Goal: Task Accomplishment & Management: Complete application form

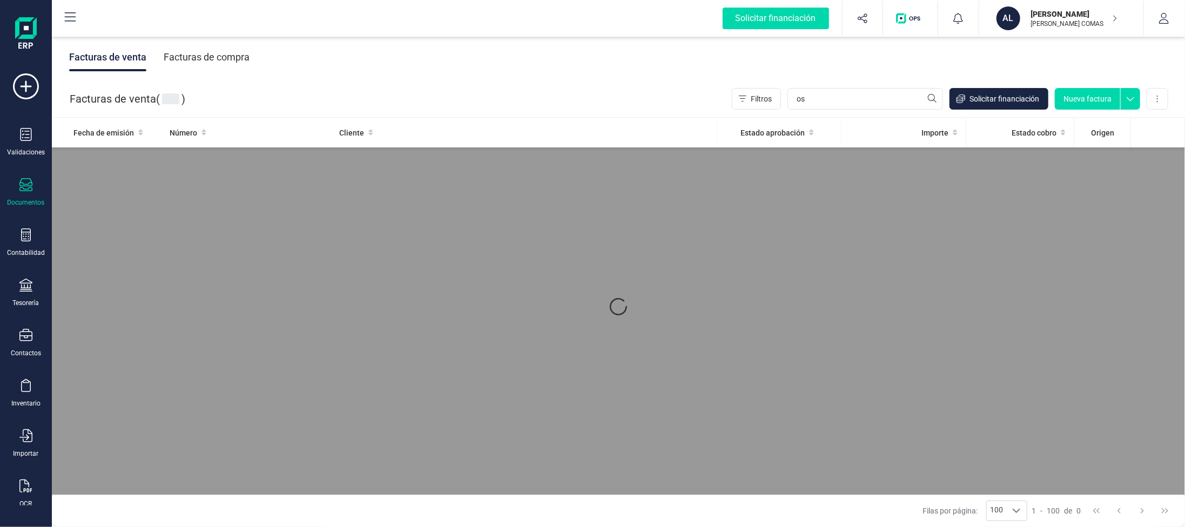
type input "o"
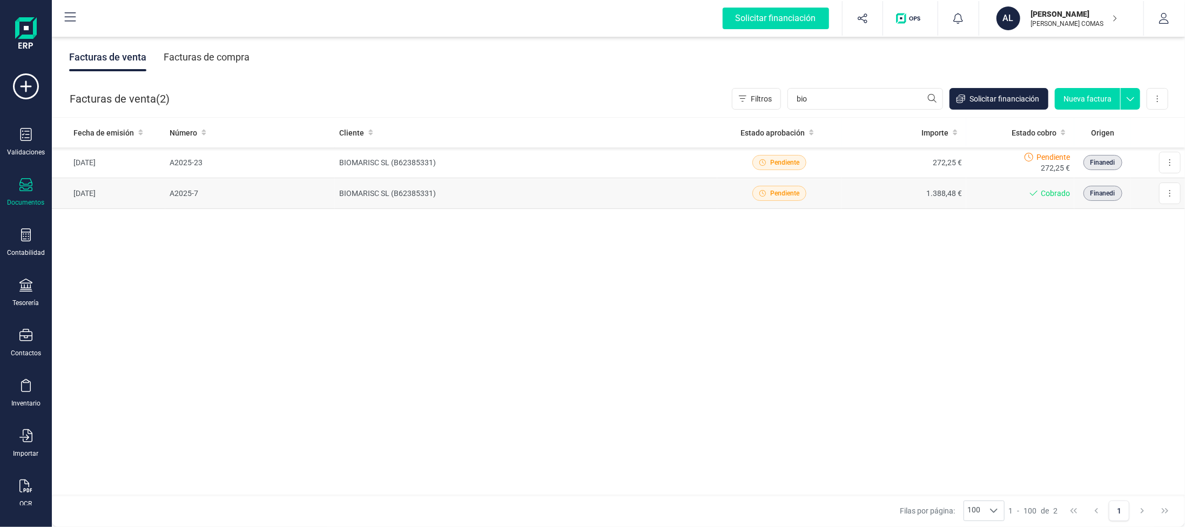
type input "bio"
click at [963, 197] on td "1.388,48 €" at bounding box center [903, 193] width 125 height 31
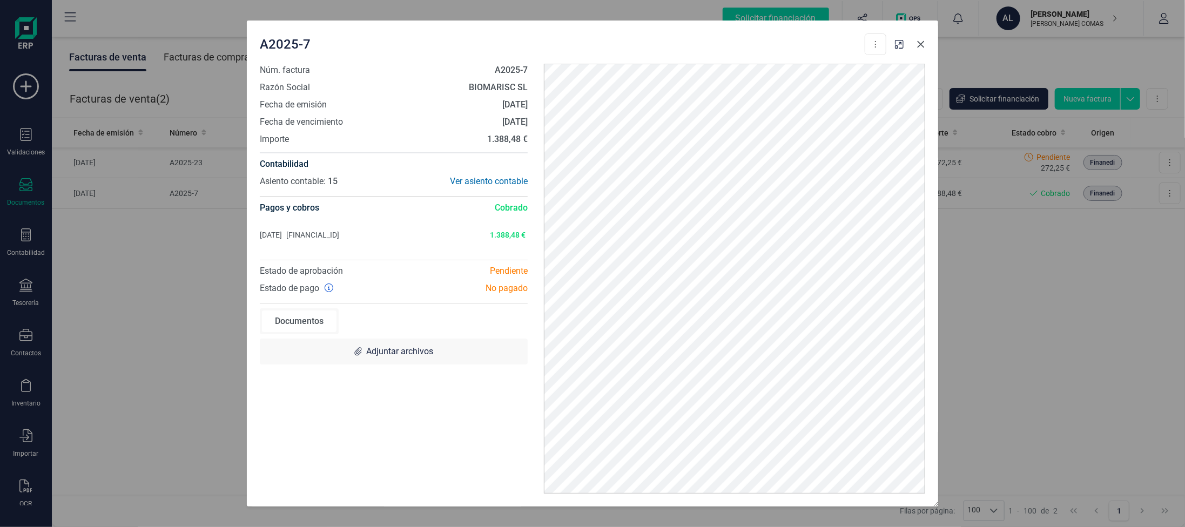
click at [920, 47] on icon "Close" at bounding box center [920, 44] width 9 height 9
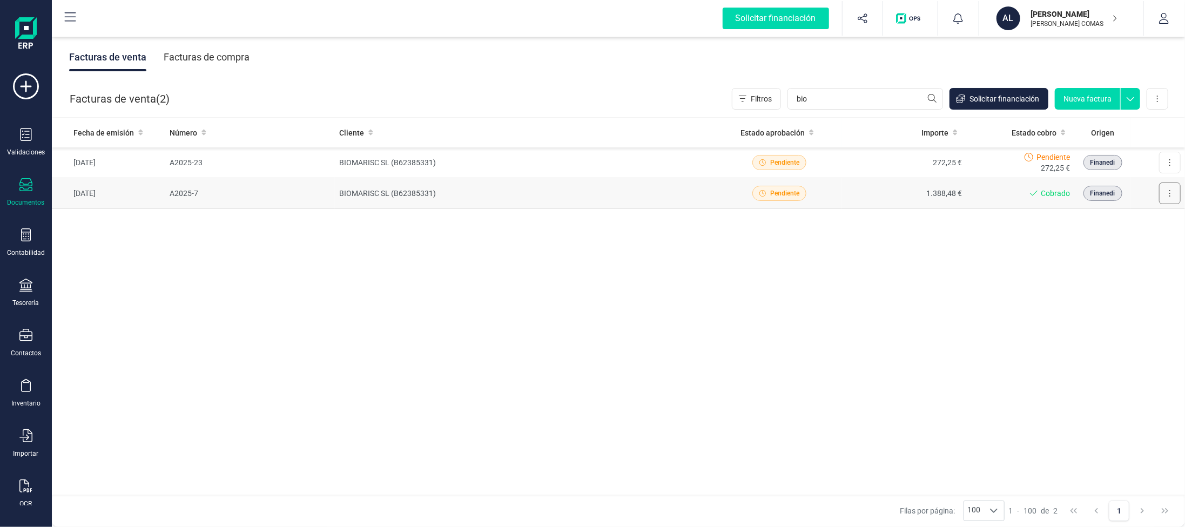
click at [1163, 194] on button at bounding box center [1170, 194] width 22 height 22
click at [1167, 195] on button at bounding box center [1170, 194] width 22 height 22
click at [1143, 221] on span "Descargar documento" at bounding box center [1122, 219] width 75 height 11
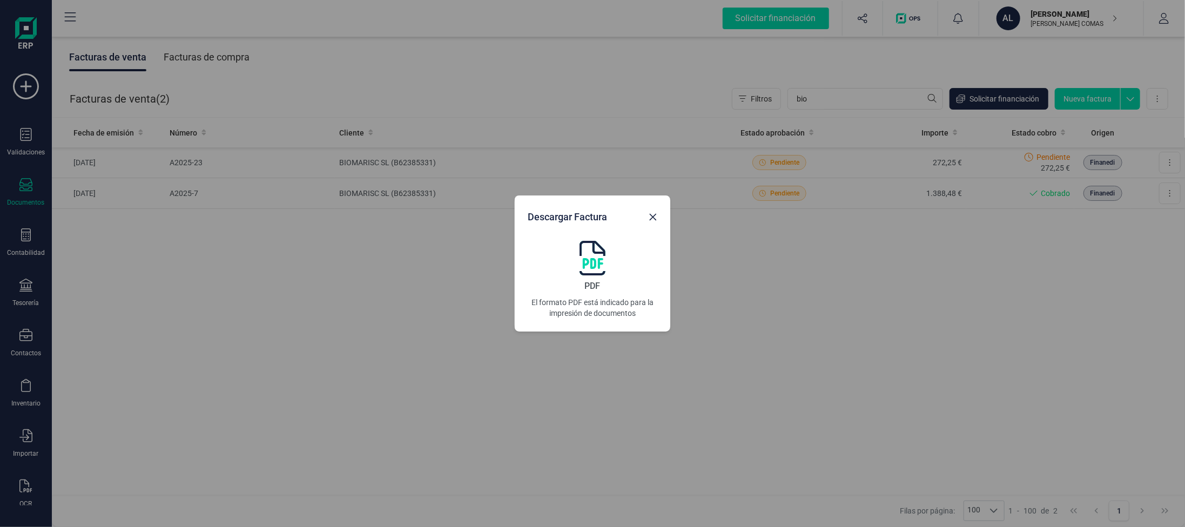
click at [591, 282] on span "PDF" at bounding box center [593, 286] width 16 height 13
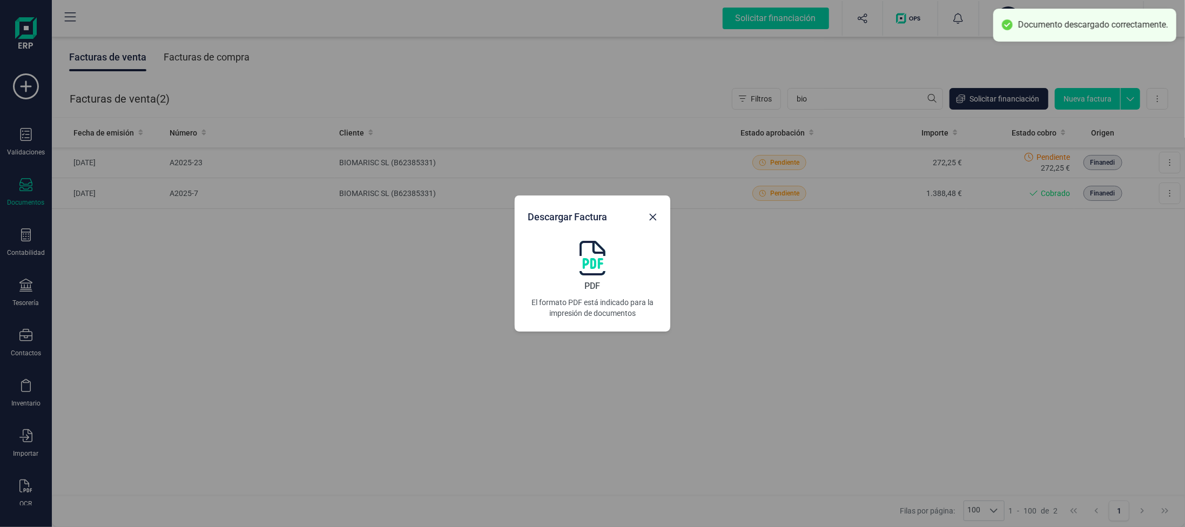
click at [853, 309] on div "Descargar Factura PDF El formato PDF está indicado para la impresión de documen…" at bounding box center [592, 263] width 1185 height 527
click at [1083, 69] on div "Descargar Factura PDF El formato PDF está indicado para la impresión de documen…" at bounding box center [592, 263] width 1185 height 527
click at [1084, 93] on div "Descargar Factura PDF El formato PDF está indicado para la impresión de documen…" at bounding box center [592, 263] width 1185 height 527
click at [648, 219] on icon "Close" at bounding box center [652, 217] width 9 height 9
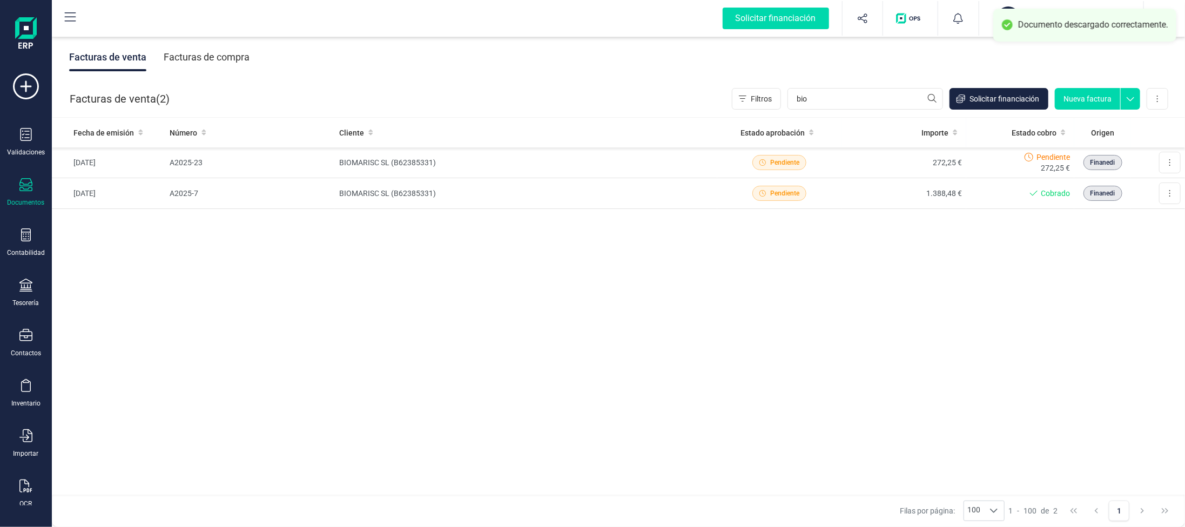
click at [1093, 101] on button "Nueva factura" at bounding box center [1087, 99] width 65 height 22
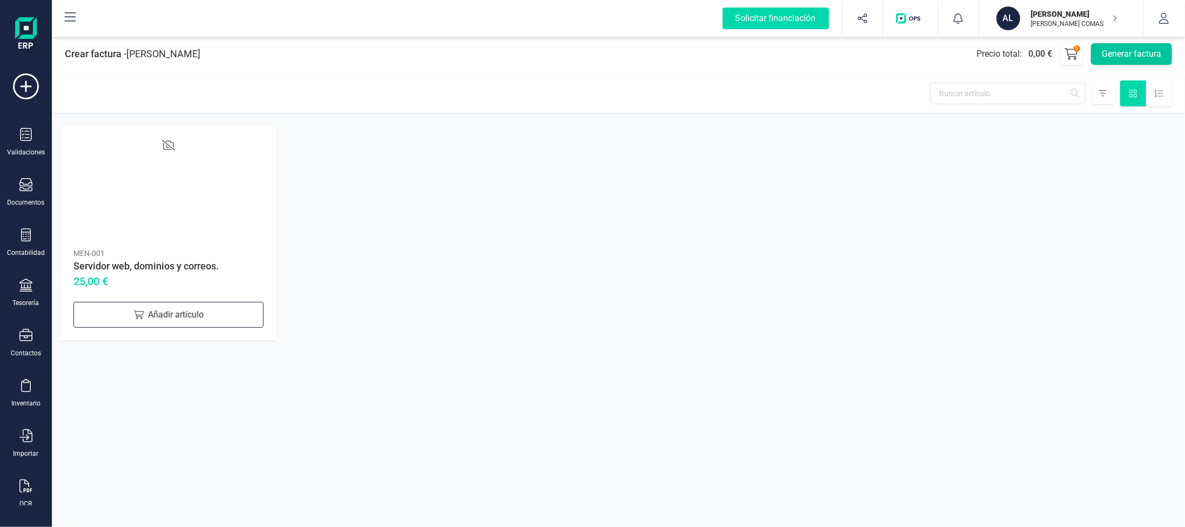
click at [1119, 57] on button "Generar factura" at bounding box center [1131, 54] width 81 height 22
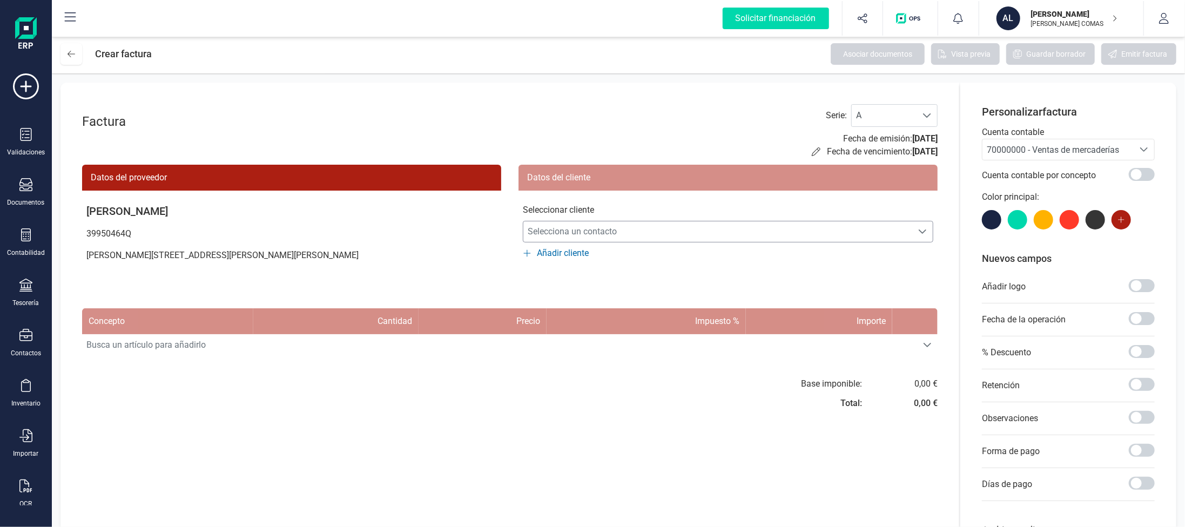
click at [581, 231] on span "Selecciona un contacto" at bounding box center [717, 232] width 389 height 22
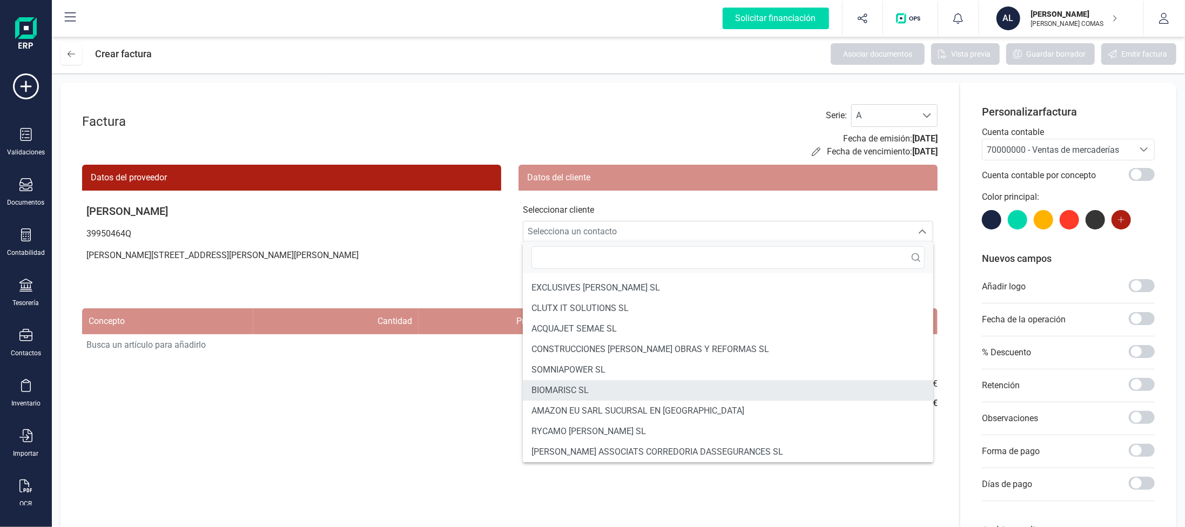
click at [572, 387] on span "BIOMARISC SL" at bounding box center [559, 390] width 57 height 13
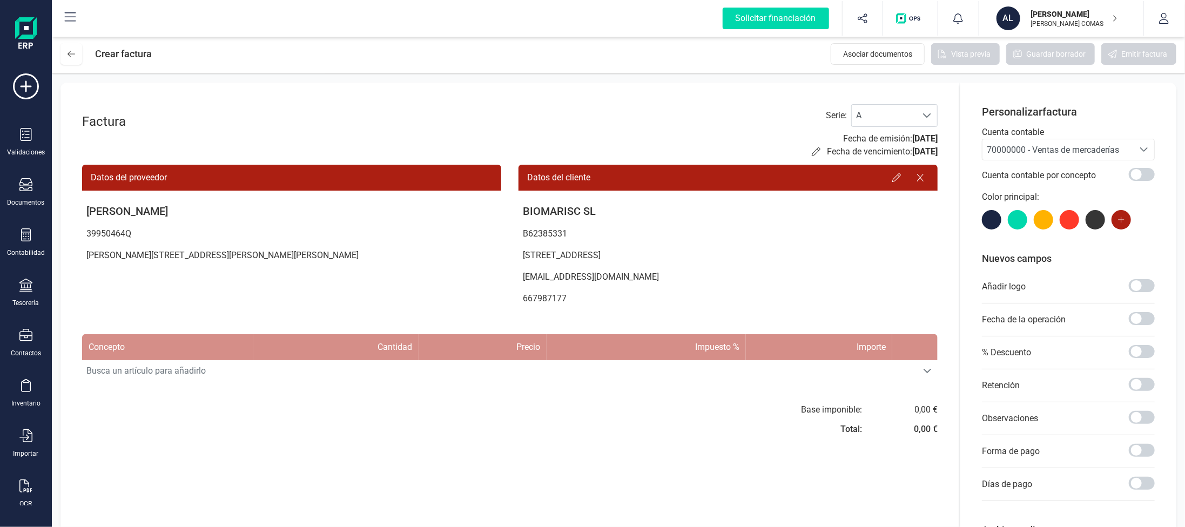
click at [305, 395] on div "Factura Serie : A A Fecha de emisión: [DATE] Fecha de vencimiento: [DATE] Datos…" at bounding box center [509, 341] width 898 height 516
click at [204, 376] on span "Busca un artículo para añadirlo" at bounding box center [499, 371] width 835 height 22
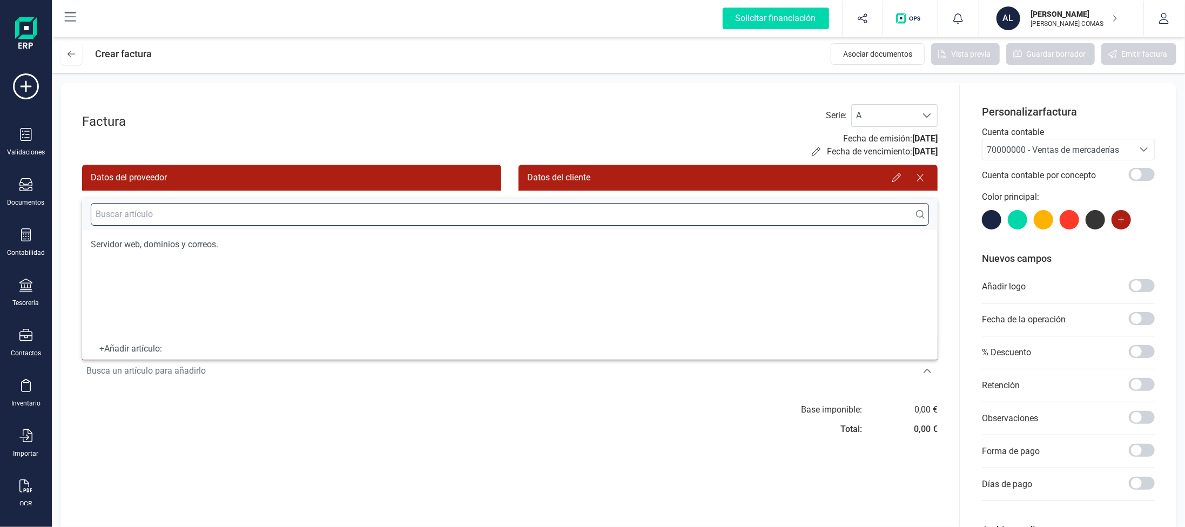
click at [135, 225] on input "text" at bounding box center [510, 214] width 838 height 23
click at [137, 221] on input "text" at bounding box center [510, 214] width 838 height 23
type input "Desarrollo web"
click at [377, 403] on div "Base imponible: Total: 0,00 € 0,00 €" at bounding box center [509, 422] width 855 height 39
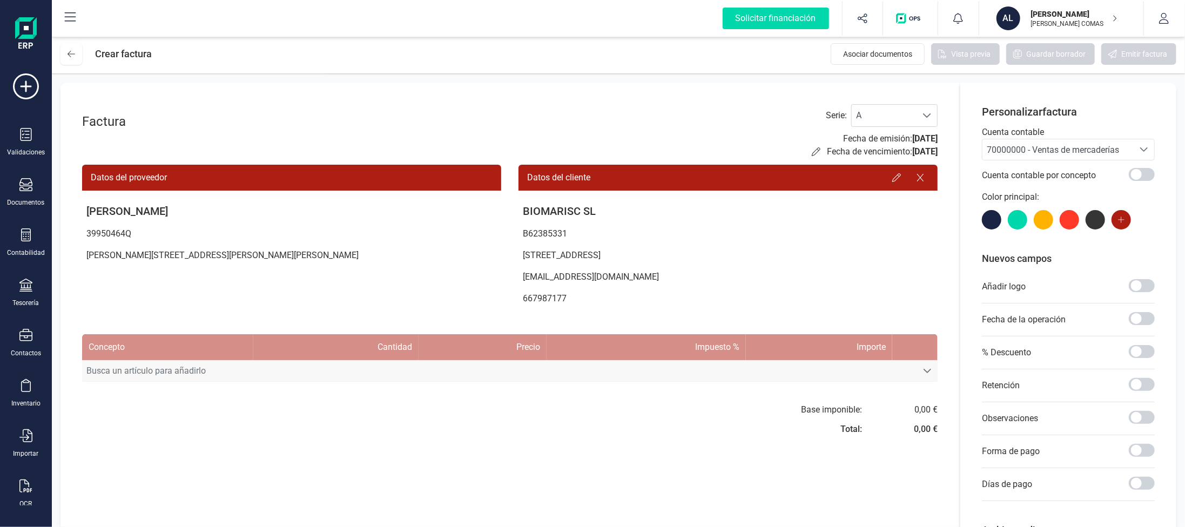
click at [341, 380] on span "Busca un artículo para añadirlo" at bounding box center [499, 371] width 835 height 22
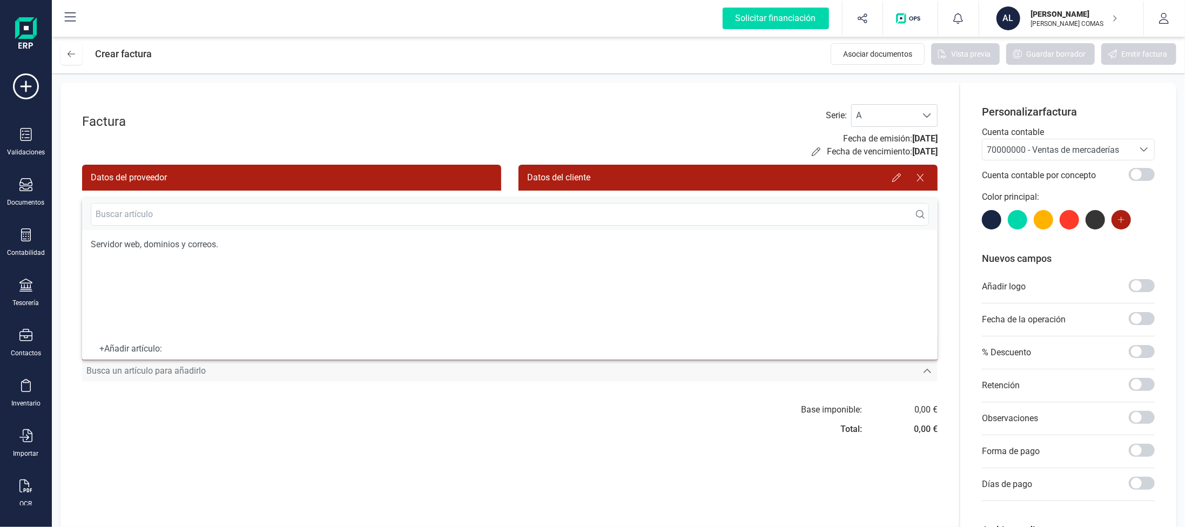
click at [341, 375] on span "Busca un artículo para añadirlo" at bounding box center [499, 371] width 835 height 22
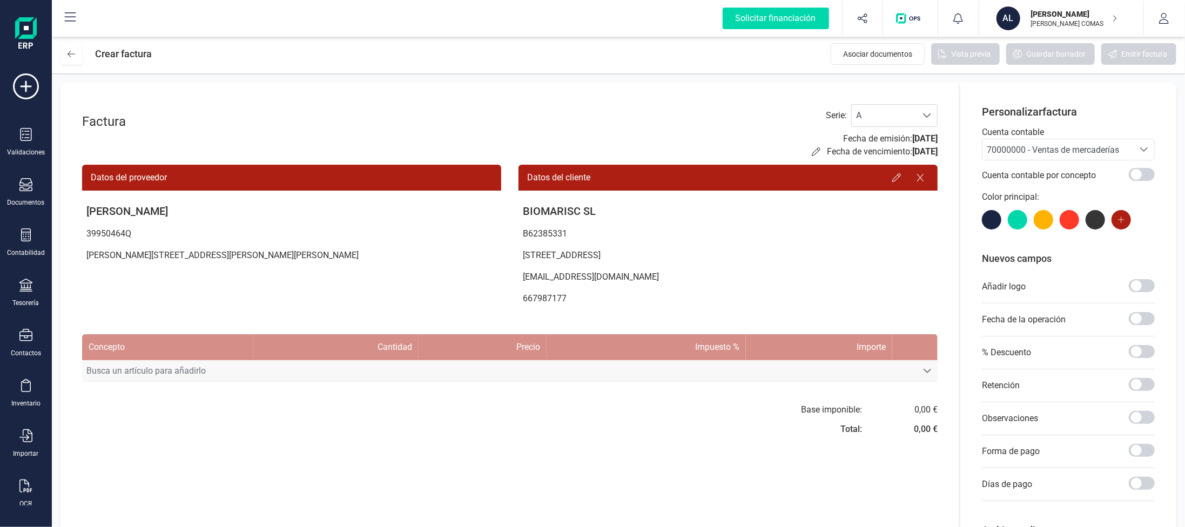
click at [161, 373] on span "Busca un artículo para añadirlo" at bounding box center [499, 371] width 835 height 22
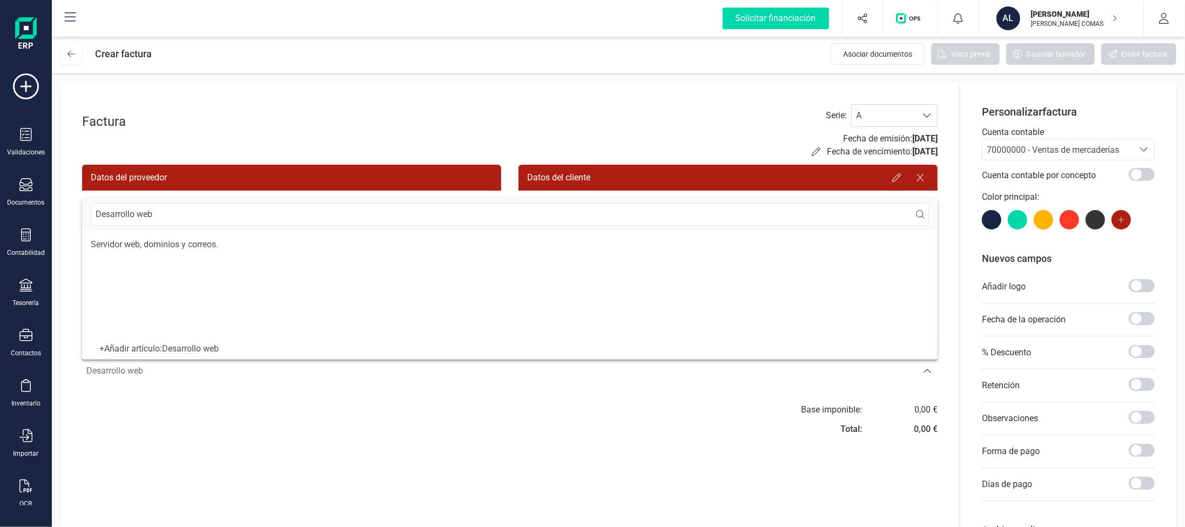
type input "Desarrollo web"
click at [138, 348] on div "+ Añadir artículo : Desarrollo web" at bounding box center [510, 349] width 838 height 4
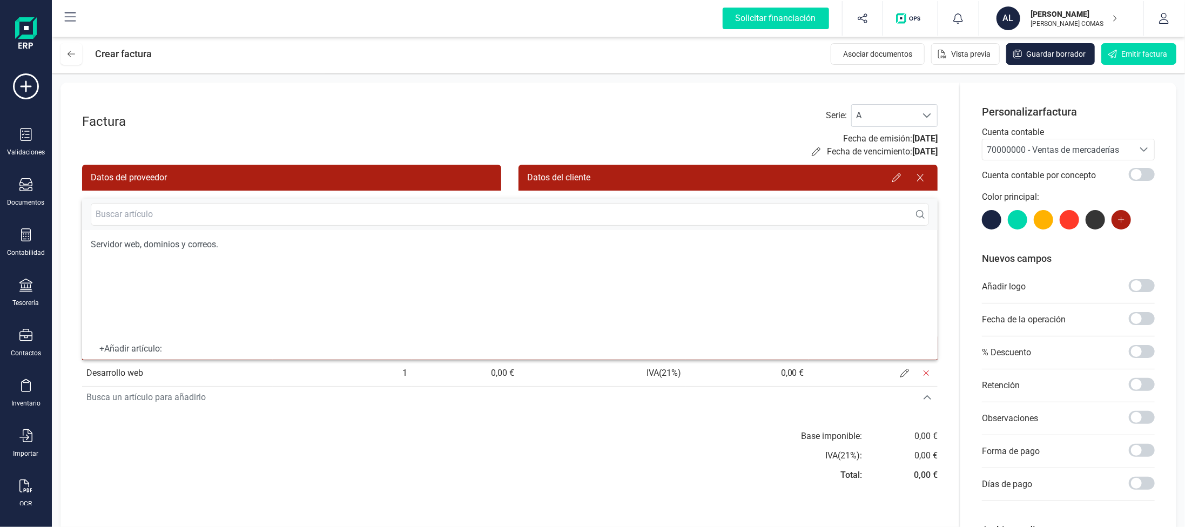
click at [455, 485] on div "Base imponible: IVA ( 21 %): Total: 0,00 € 0,00 € 0,00 €" at bounding box center [509, 459] width 855 height 58
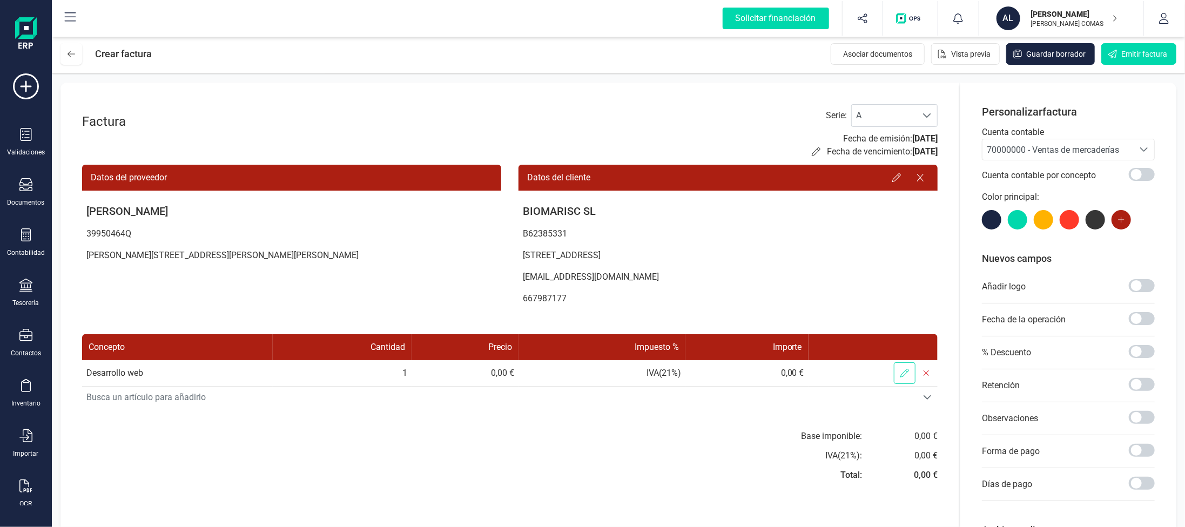
click at [904, 376] on icon at bounding box center [904, 373] width 9 height 9
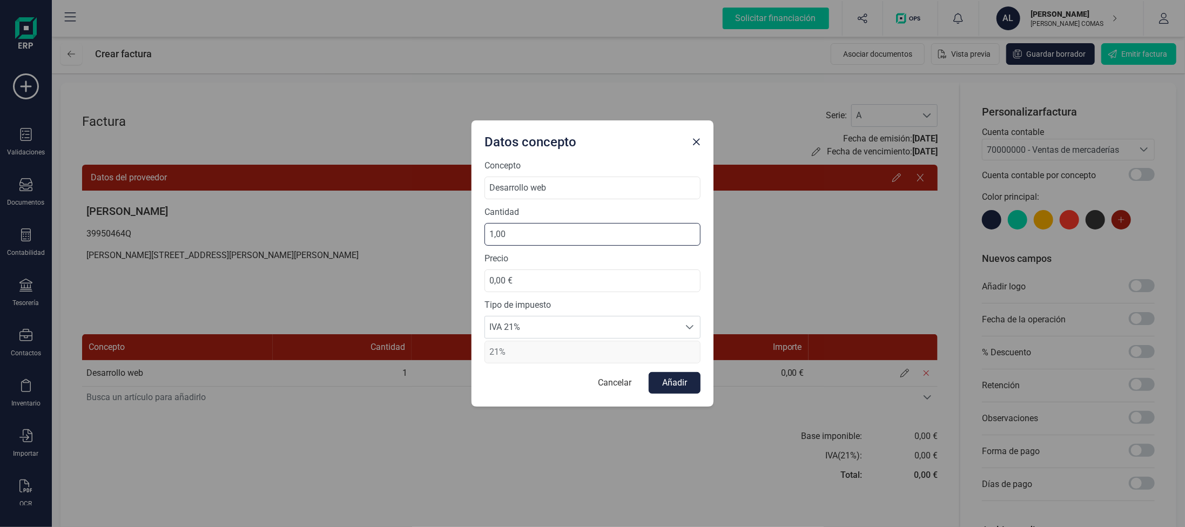
drag, startPoint x: 531, startPoint y: 240, endPoint x: 383, endPoint y: 249, distance: 148.7
click at [383, 249] on div "Datos concepto Concepto Desarrollo web Cantidad 1,00 Precio 0,00 € Tipo de impu…" at bounding box center [592, 263] width 1185 height 527
type input "5,00"
type input "0,50"
click at [524, 276] on input "0,00 €" at bounding box center [592, 280] width 216 height 23
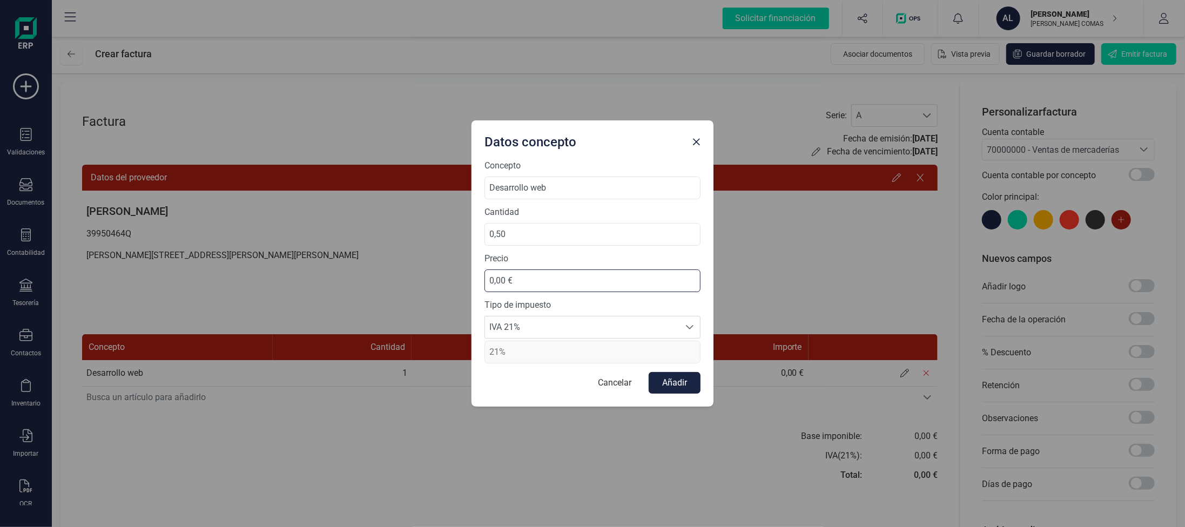
drag, startPoint x: 557, startPoint y: 276, endPoint x: 352, endPoint y: 285, distance: 204.8
click at [352, 285] on div "Datos concepto Concepto Desarrollo web Cantidad 0,50 Precio 0,00 € Tipo de impu…" at bounding box center [592, 263] width 1185 height 527
type input "6,00 €"
type input "3.000,00 €"
click at [677, 383] on button "Añadir" at bounding box center [674, 383] width 52 height 22
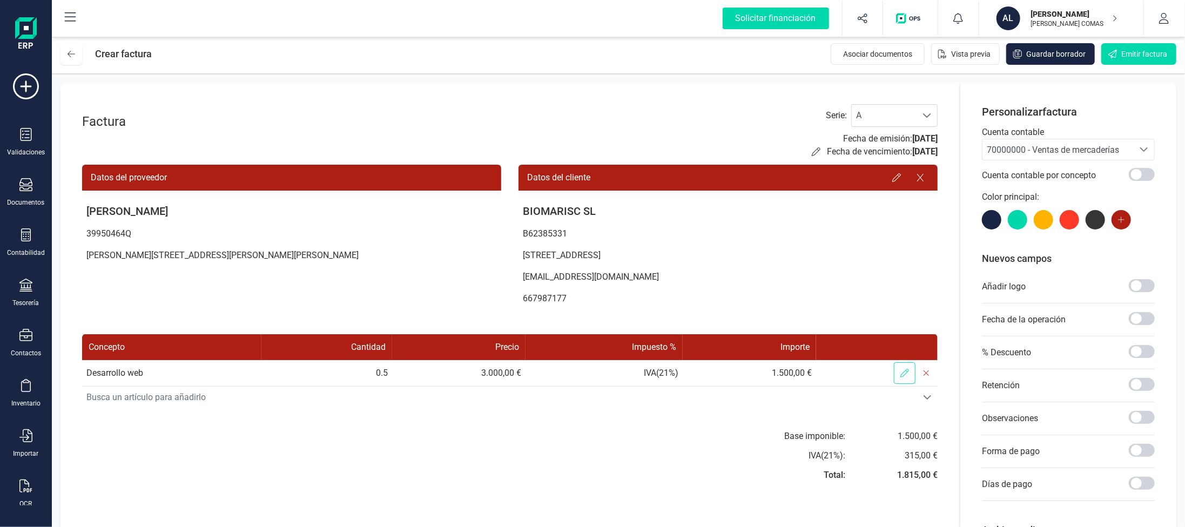
click at [898, 371] on span at bounding box center [905, 373] width 22 height 22
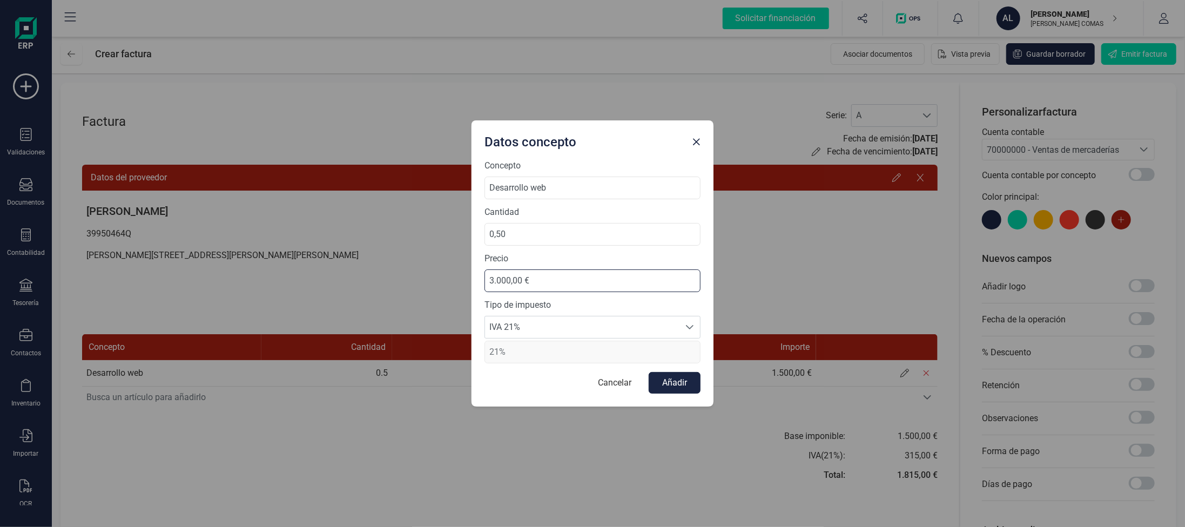
drag, startPoint x: 548, startPoint y: 281, endPoint x: 462, endPoint y: 277, distance: 85.4
click at [462, 277] on div "Datos concepto Concepto Desarrollo web Cantidad 0,50 Precio 3.000,00 € Tipo de …" at bounding box center [592, 263] width 1185 height 527
click at [606, 283] on input "3.000,00 €" at bounding box center [592, 280] width 216 height 23
type input "2.295,00 €"
click at [688, 380] on button "Añadir" at bounding box center [674, 383] width 52 height 22
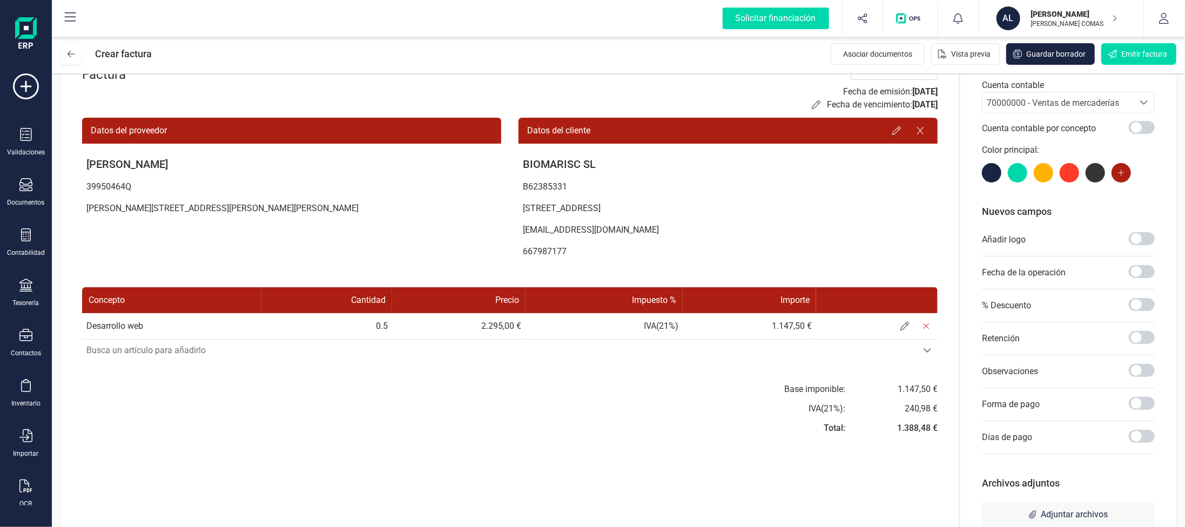
scroll to position [79, 0]
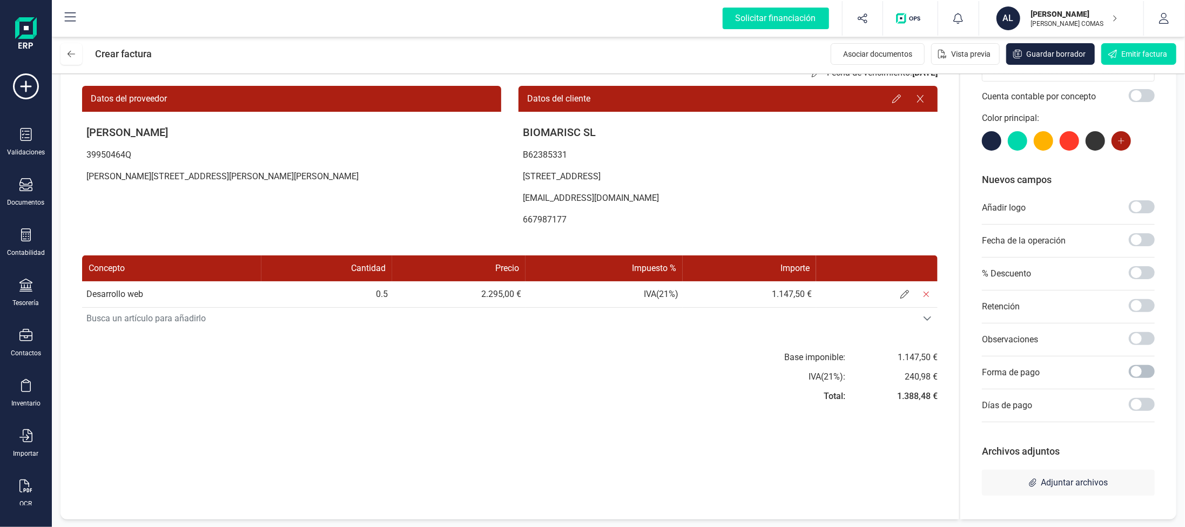
click at [1143, 372] on span at bounding box center [1141, 371] width 26 height 13
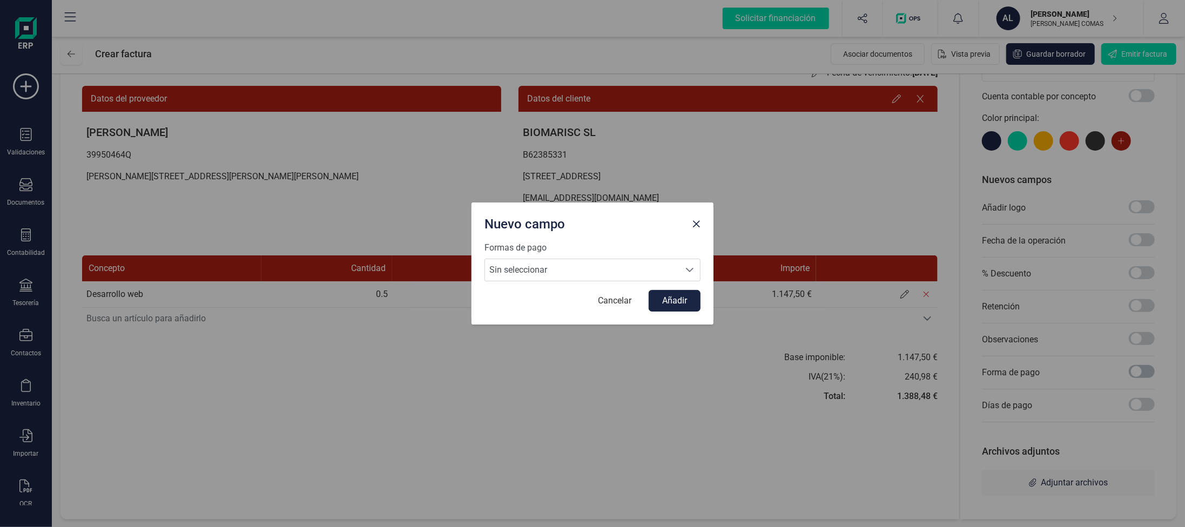
scroll to position [6, 3]
click at [505, 282] on form "Formas de pago Sin seleccionar Sin seleccionar Sin seleccionar Cancelar Añadir" at bounding box center [592, 276] width 216 height 70
click at [508, 276] on span "Sin seleccionar" at bounding box center [582, 270] width 194 height 22
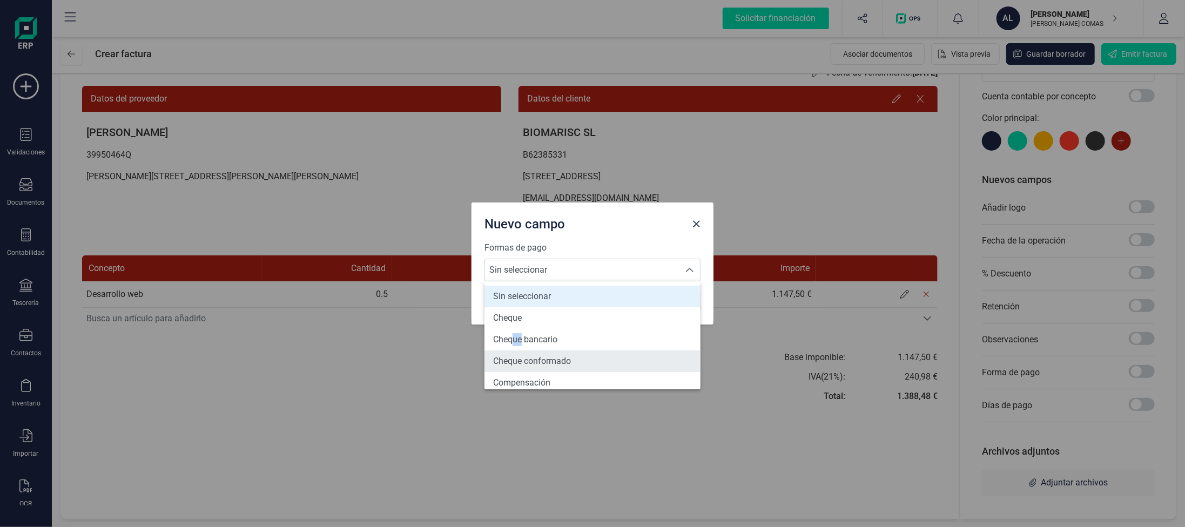
drag, startPoint x: 516, startPoint y: 338, endPoint x: 523, endPoint y: 356, distance: 19.5
click at [523, 354] on ul "Sin seleccionar Cheque Cheque bancario Cheque conformado Compensación Confirmin…" at bounding box center [592, 533] width 216 height 505
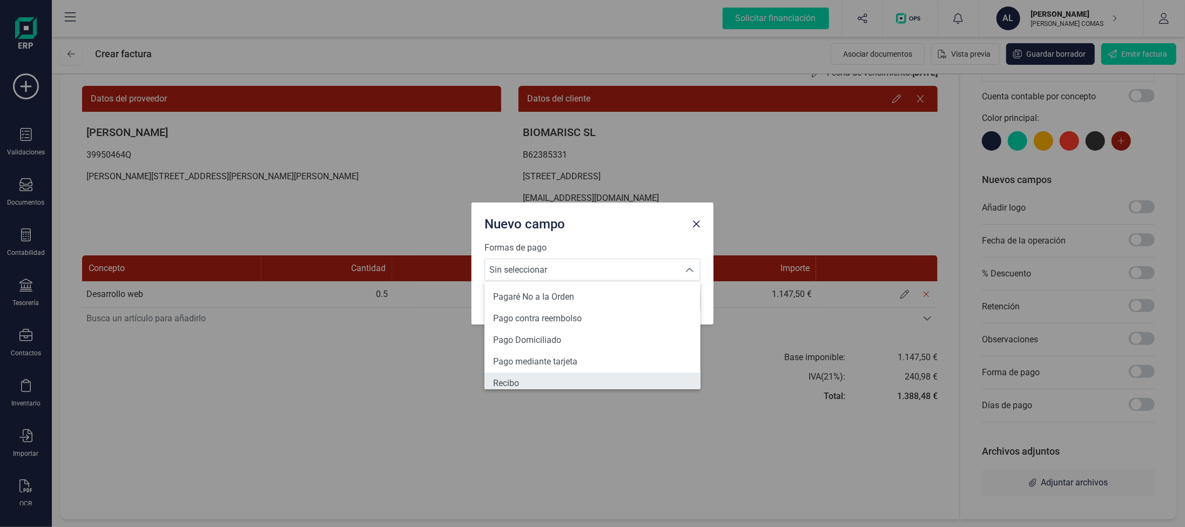
scroll to position [397, 0]
click at [533, 375] on span "Transferencia" at bounding box center [519, 374] width 52 height 13
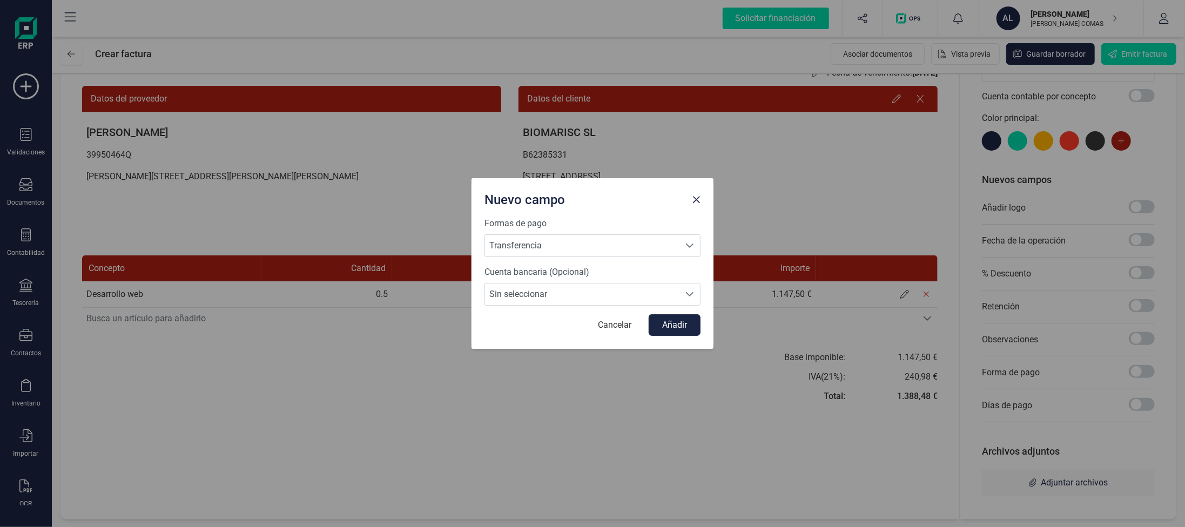
click at [552, 282] on div "Cuenta bancaria (Opcional) Sin seleccionar Sin seleccionar Sin seleccionar" at bounding box center [592, 286] width 216 height 40
click at [546, 306] on form "Formas de pago Transferencia Transferencia Transferencia Cuenta bancaria (Opcio…" at bounding box center [592, 276] width 216 height 119
click at [549, 301] on span "Sin seleccionar" at bounding box center [582, 294] width 194 height 22
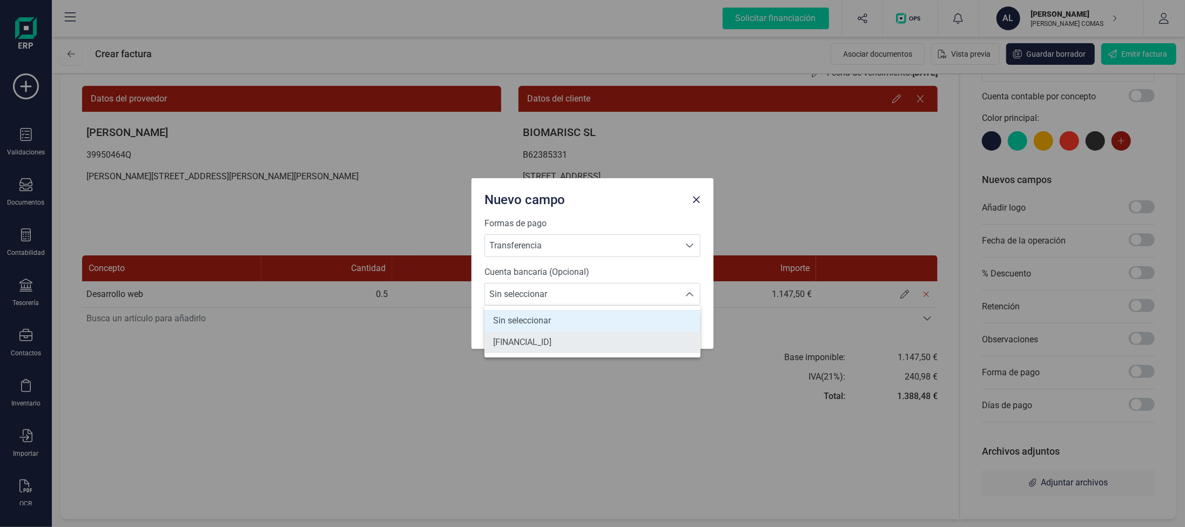
click at [525, 335] on li "[FINANCIAL_ID]" at bounding box center [592, 343] width 216 height 22
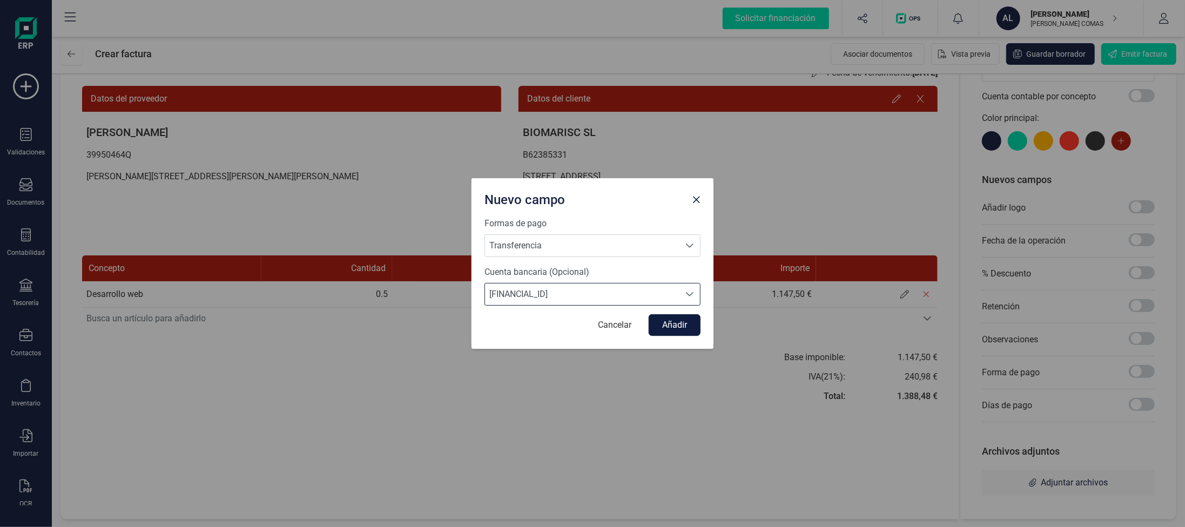
click at [681, 322] on button "Añadir" at bounding box center [674, 325] width 52 height 22
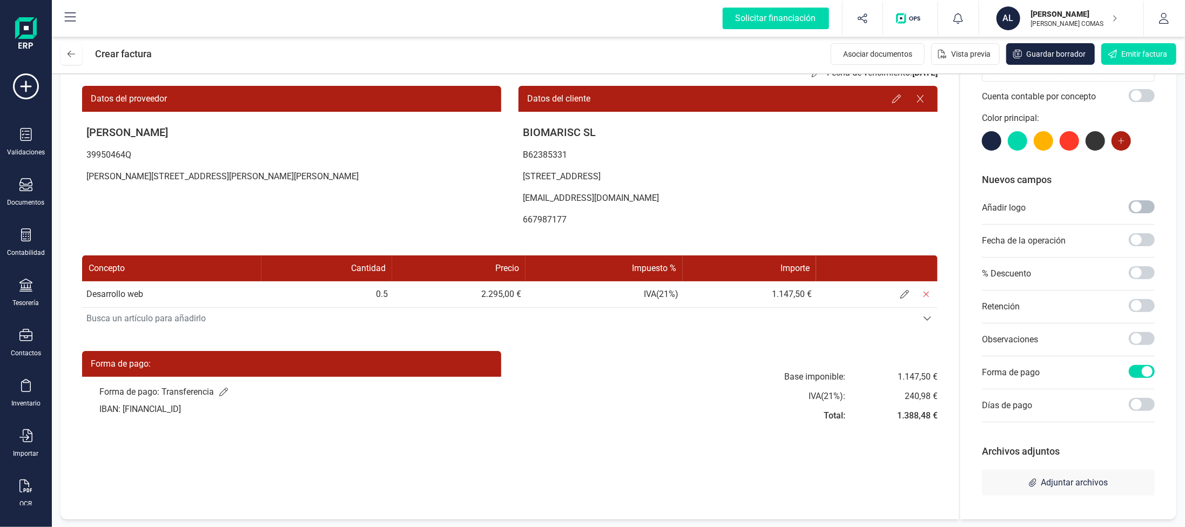
click at [1136, 205] on span at bounding box center [1141, 206] width 26 height 13
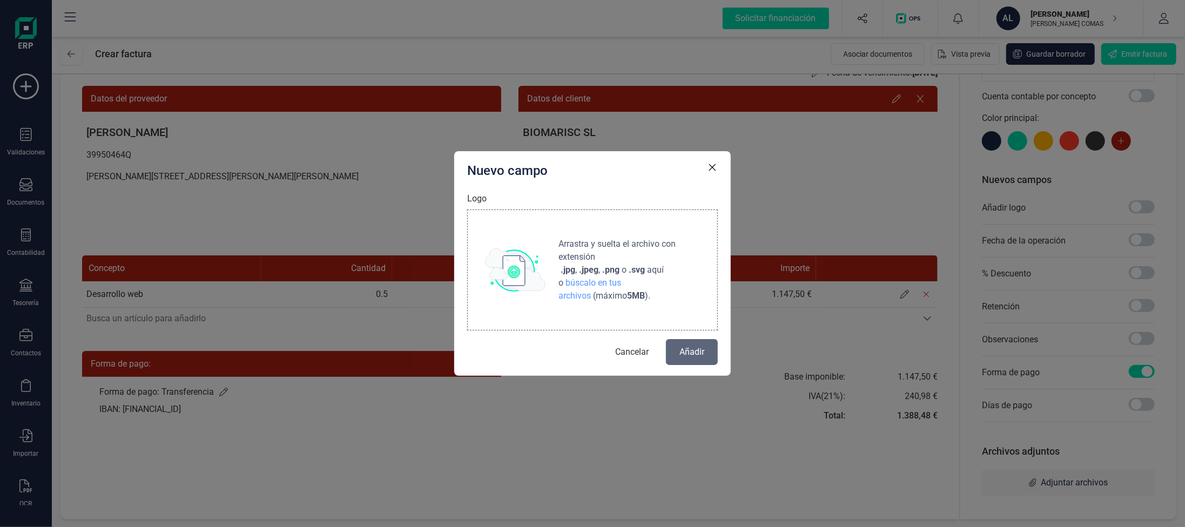
click at [638, 269] on strong ".svg" at bounding box center [636, 270] width 16 height 10
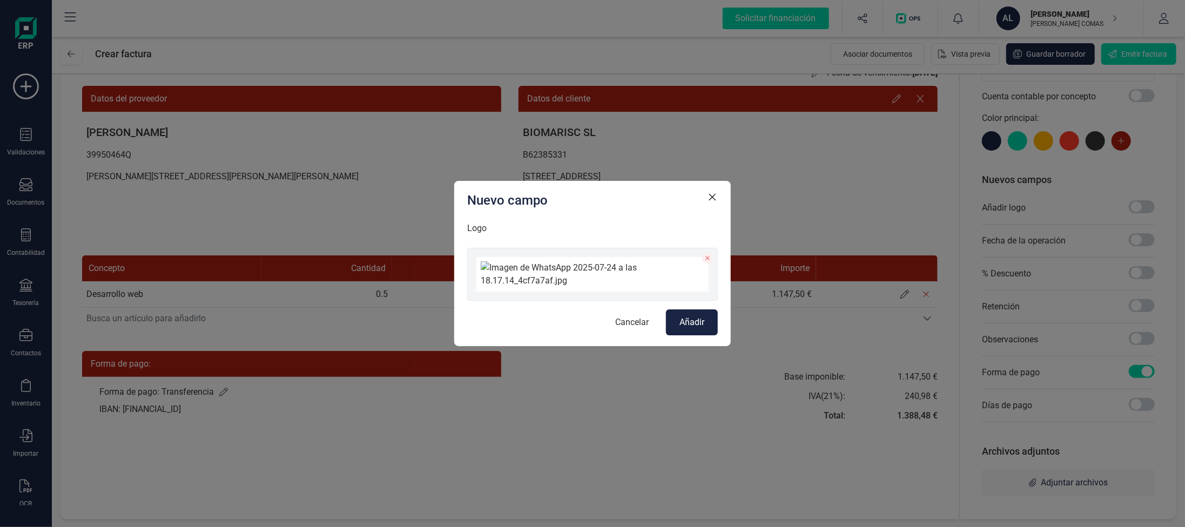
click at [685, 329] on span "Añadir" at bounding box center [691, 322] width 25 height 13
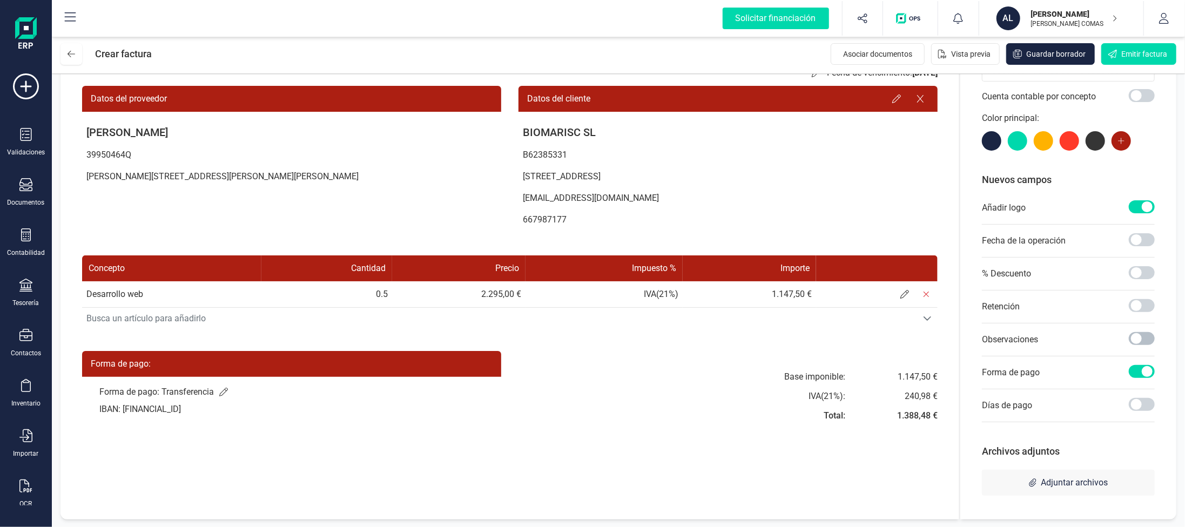
click at [1138, 340] on span at bounding box center [1141, 338] width 26 height 13
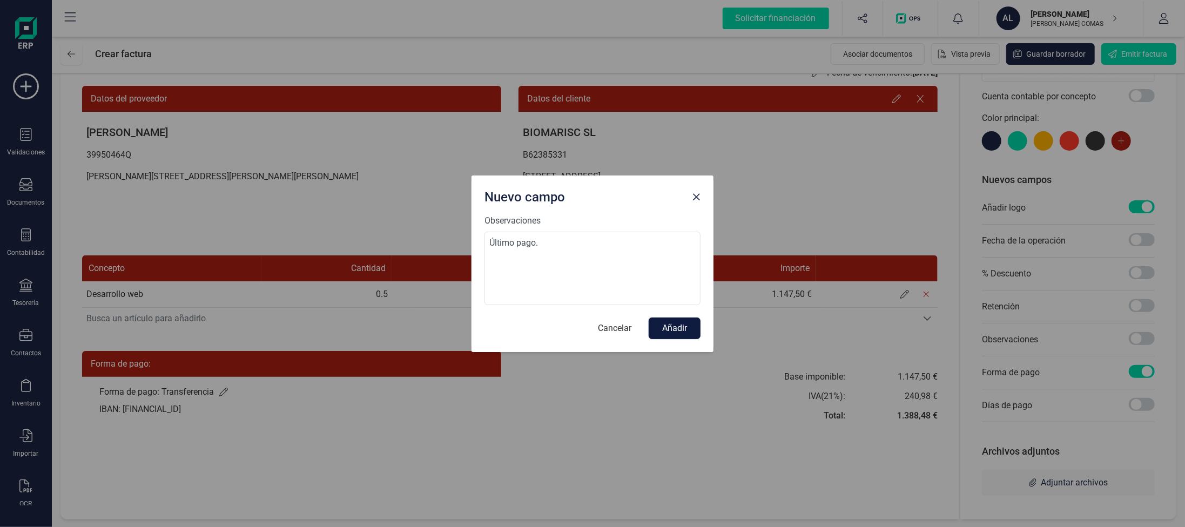
type textarea "Último pago."
click at [680, 326] on button "Añadir" at bounding box center [674, 328] width 52 height 22
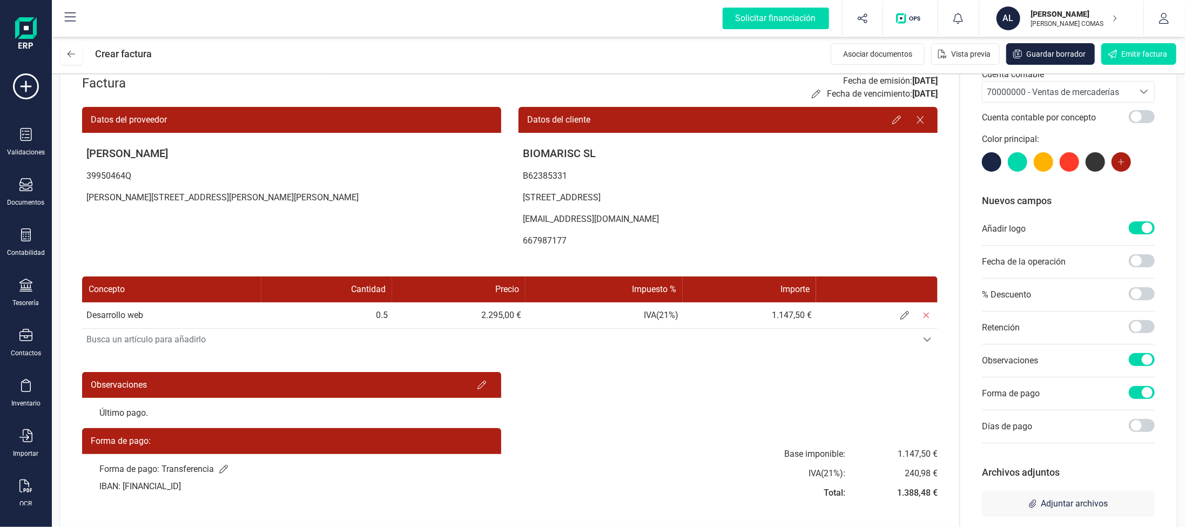
scroll to position [79, 0]
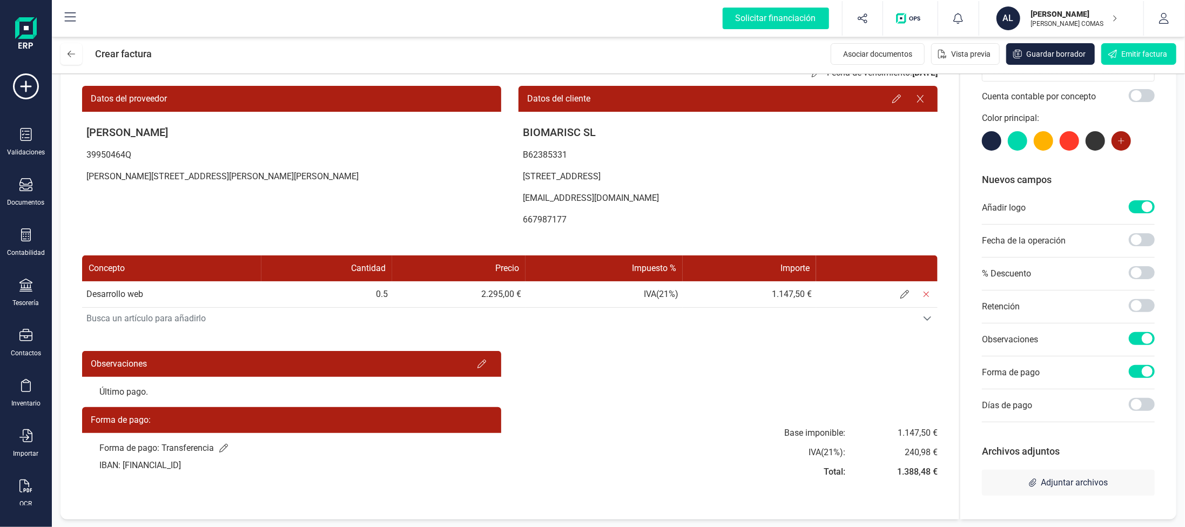
click at [1128, 144] on span at bounding box center [1120, 140] width 19 height 19
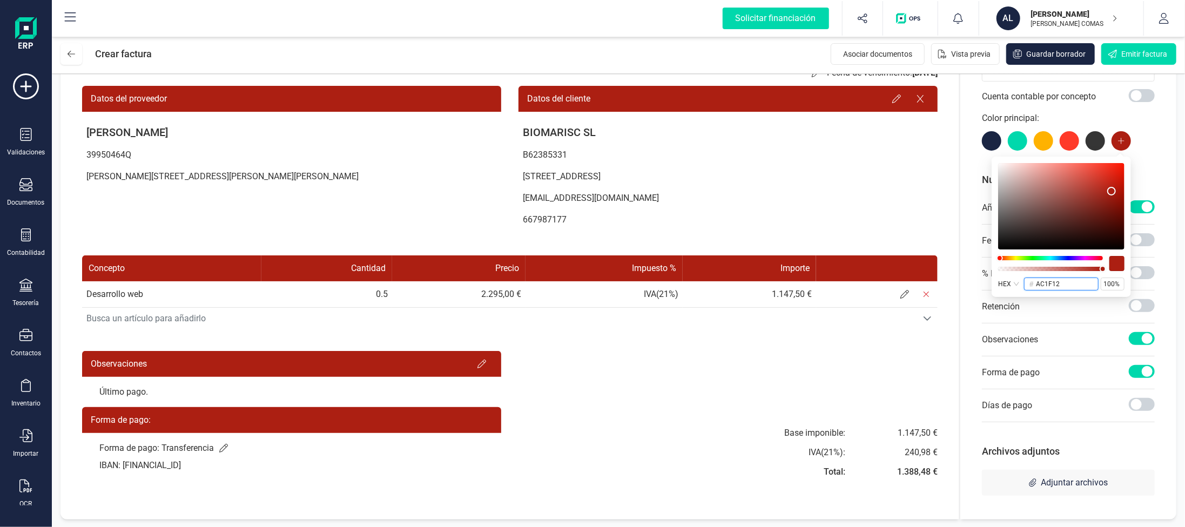
drag, startPoint x: 1056, startPoint y: 285, endPoint x: 1008, endPoint y: 285, distance: 48.6
click at [1008, 285] on div "HEX # ac1f12 100%" at bounding box center [1061, 284] width 126 height 13
paste input "62b36"
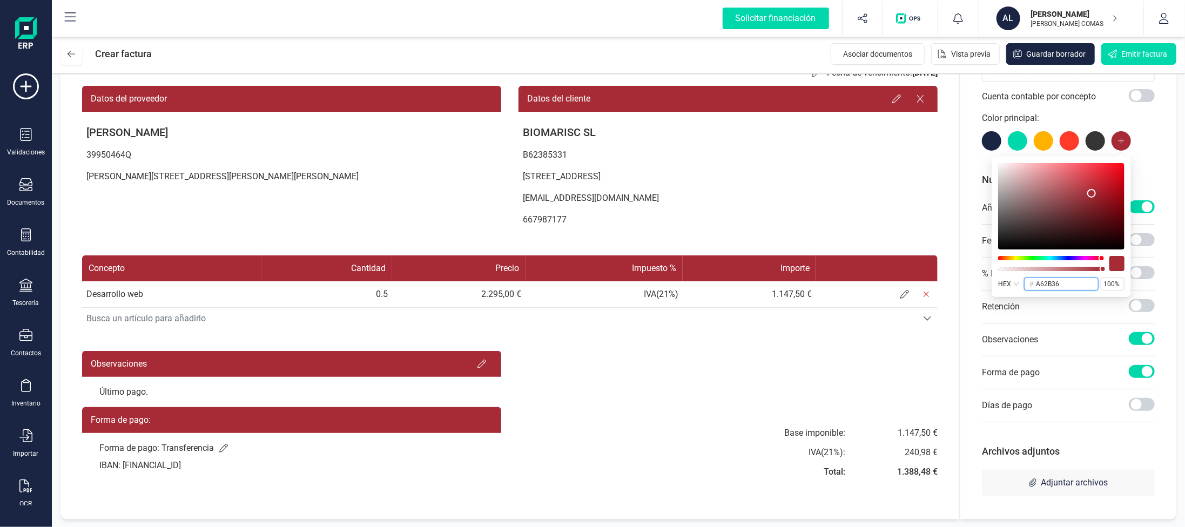
type input "a62b36"
click at [1141, 168] on div "Personalizar factura Cuenta contable 70000000 - Ventas de mercaderías 70000000 …" at bounding box center [1068, 261] width 173 height 472
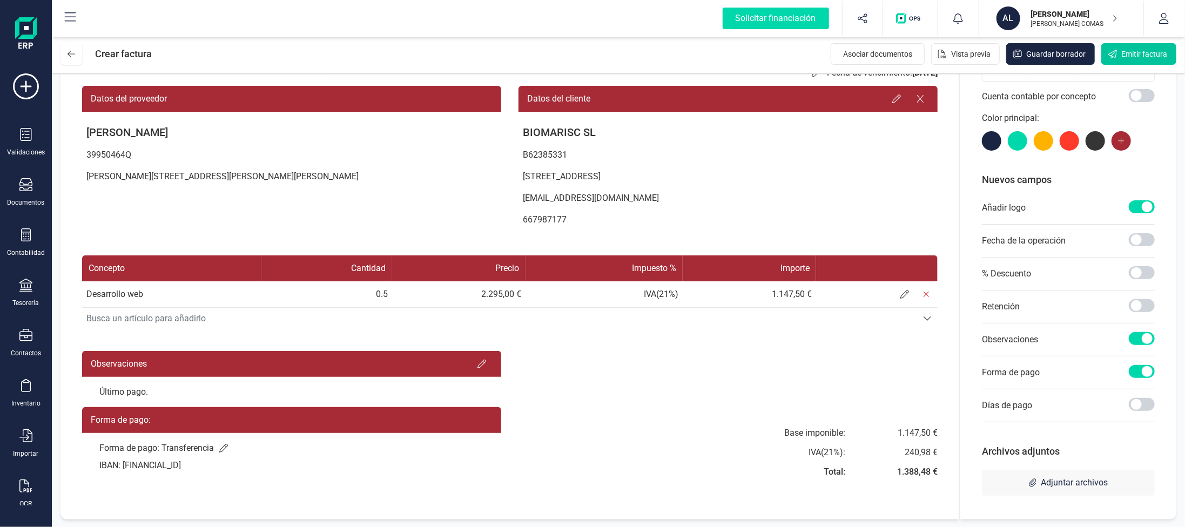
click at [1138, 50] on span "Emitir factura" at bounding box center [1144, 54] width 46 height 11
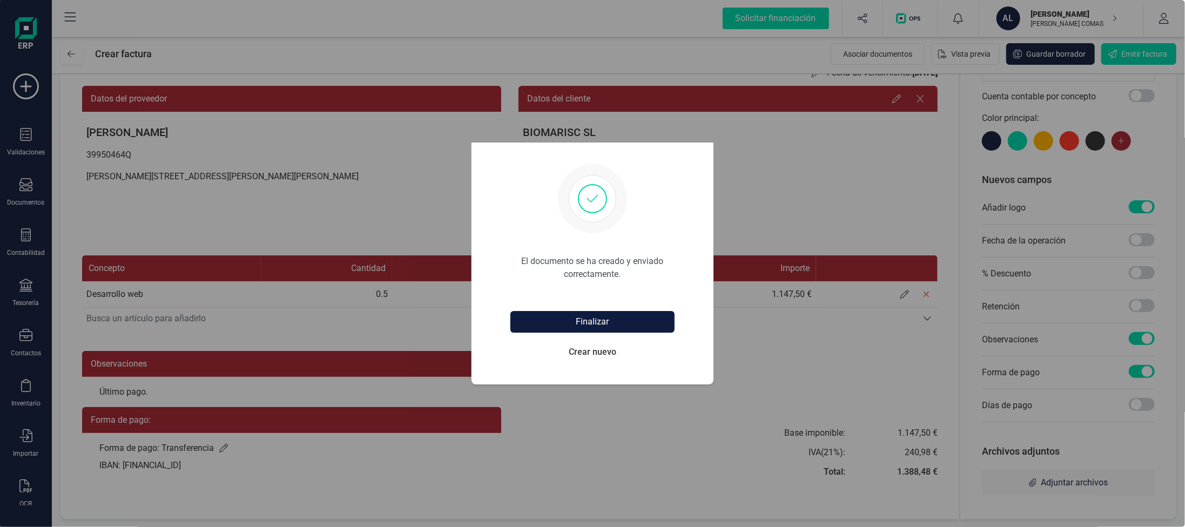
click at [586, 322] on button "Finalizar" at bounding box center [592, 322] width 164 height 22
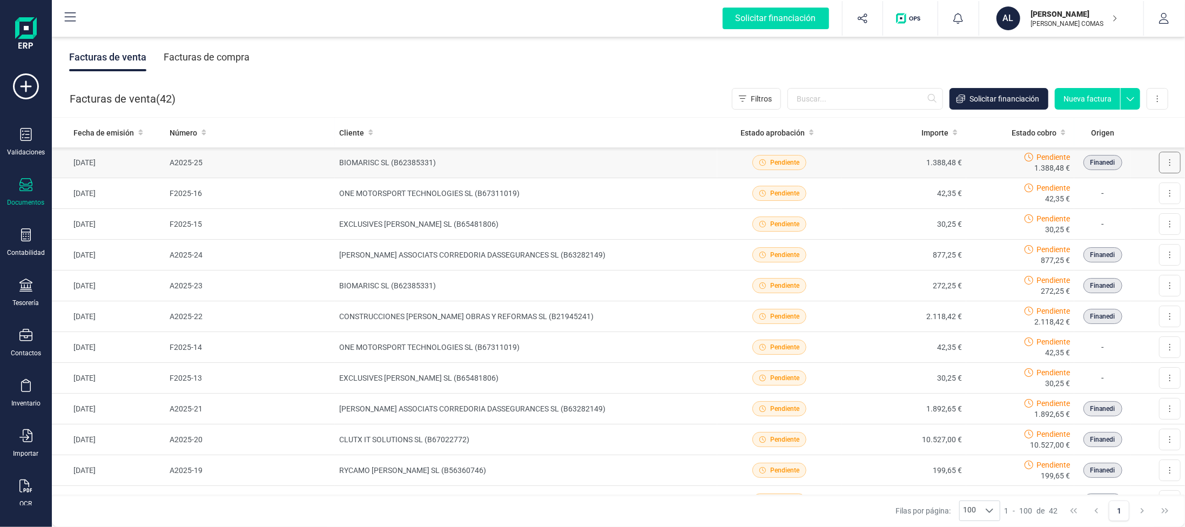
click at [1159, 160] on button at bounding box center [1170, 163] width 22 height 22
click at [1133, 192] on span "Descargar documento" at bounding box center [1122, 189] width 75 height 11
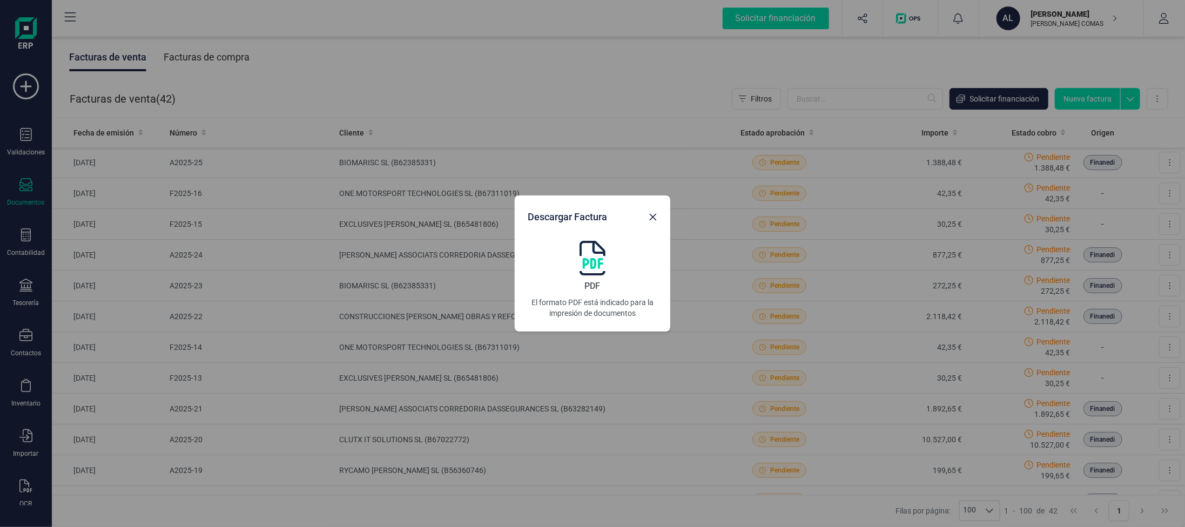
click at [593, 258] on img at bounding box center [592, 258] width 26 height 35
